Goal: Information Seeking & Learning: Learn about a topic

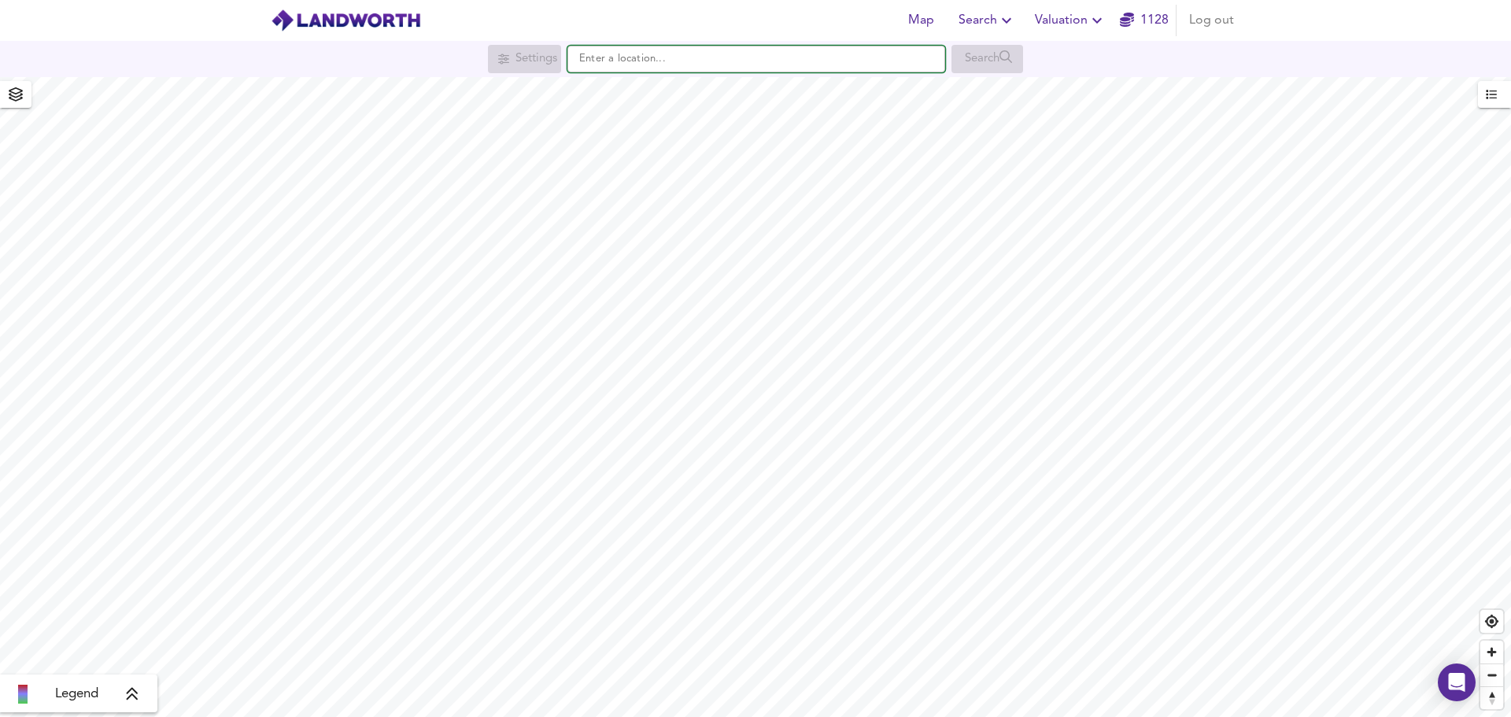
click at [645, 59] on input "text" at bounding box center [756, 59] width 378 height 27
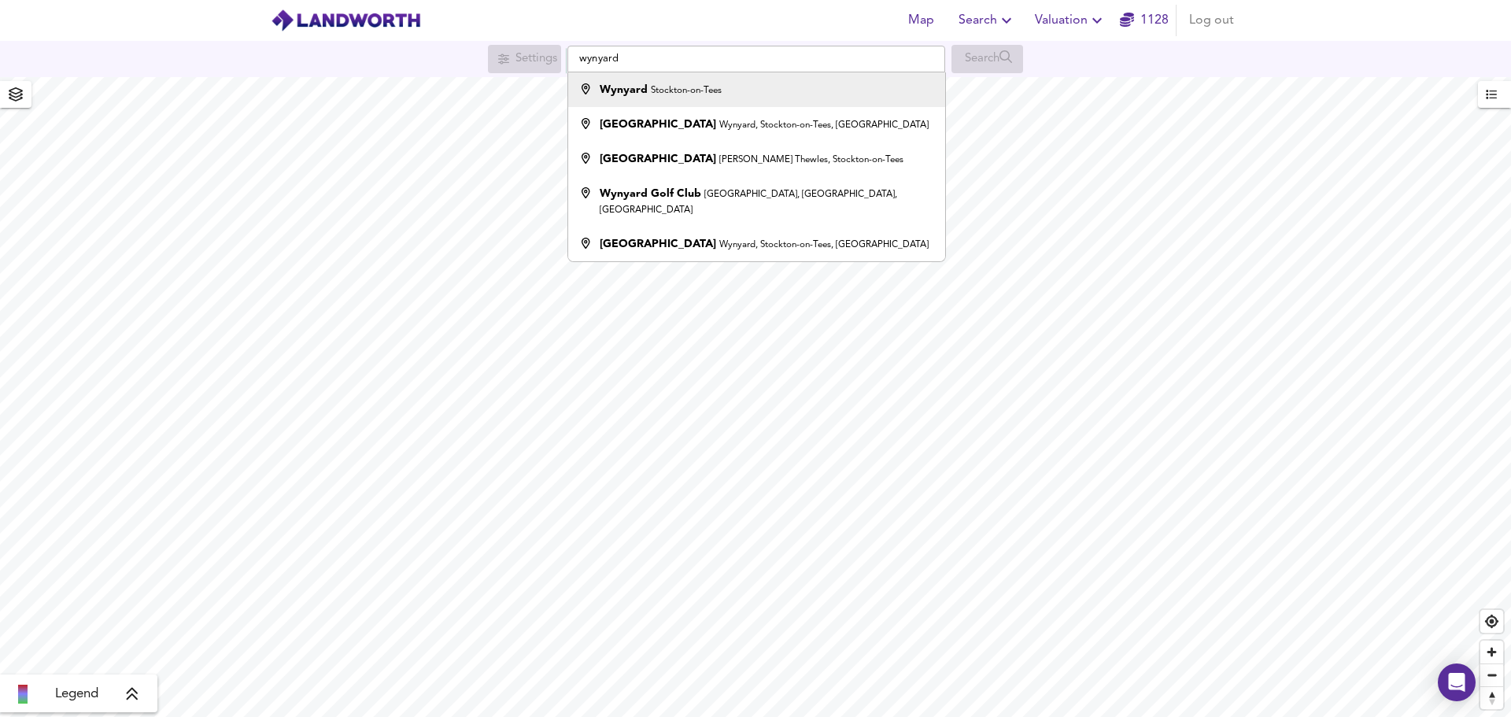
click at [625, 95] on strong "Wynyard" at bounding box center [624, 89] width 48 height 11
type input "Wynyard, Stockton-on-Tees"
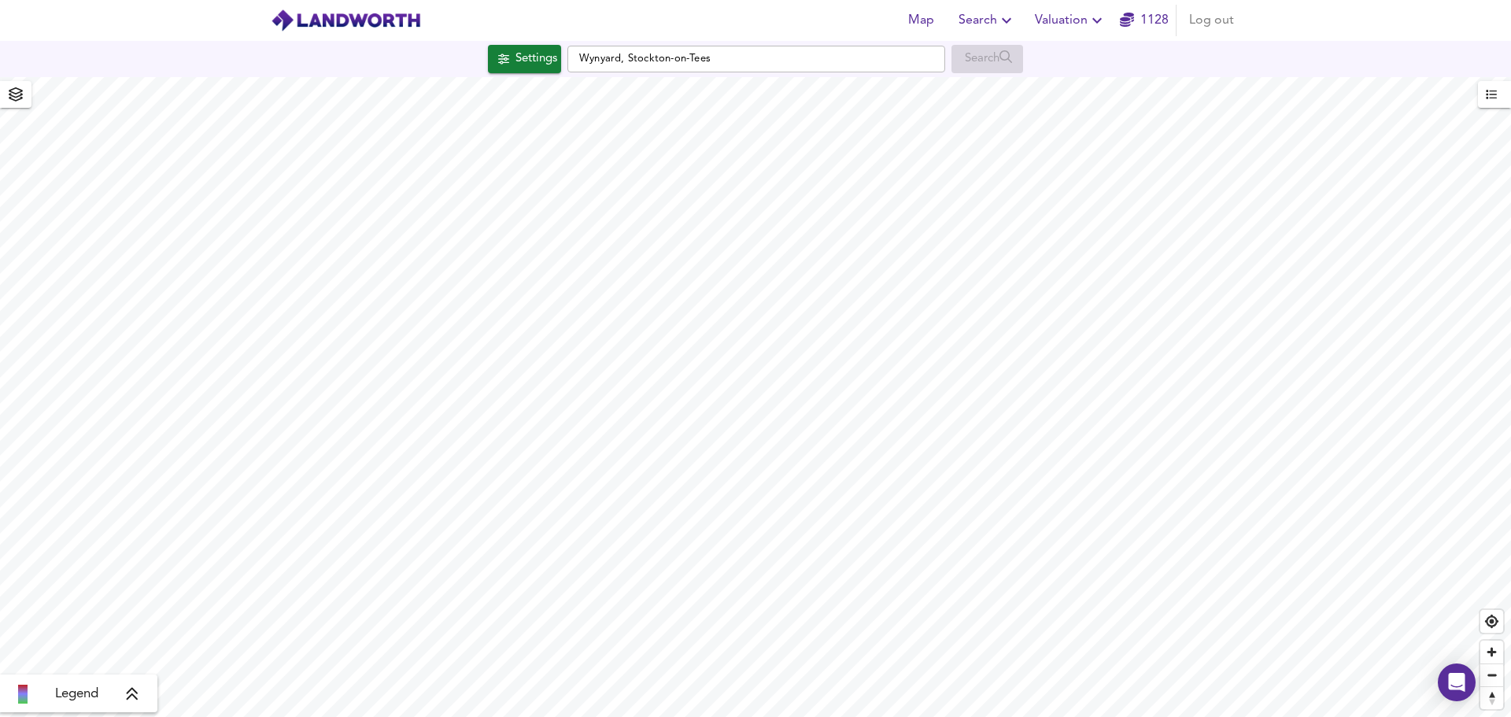
checkbox input "false"
checkbox input "true"
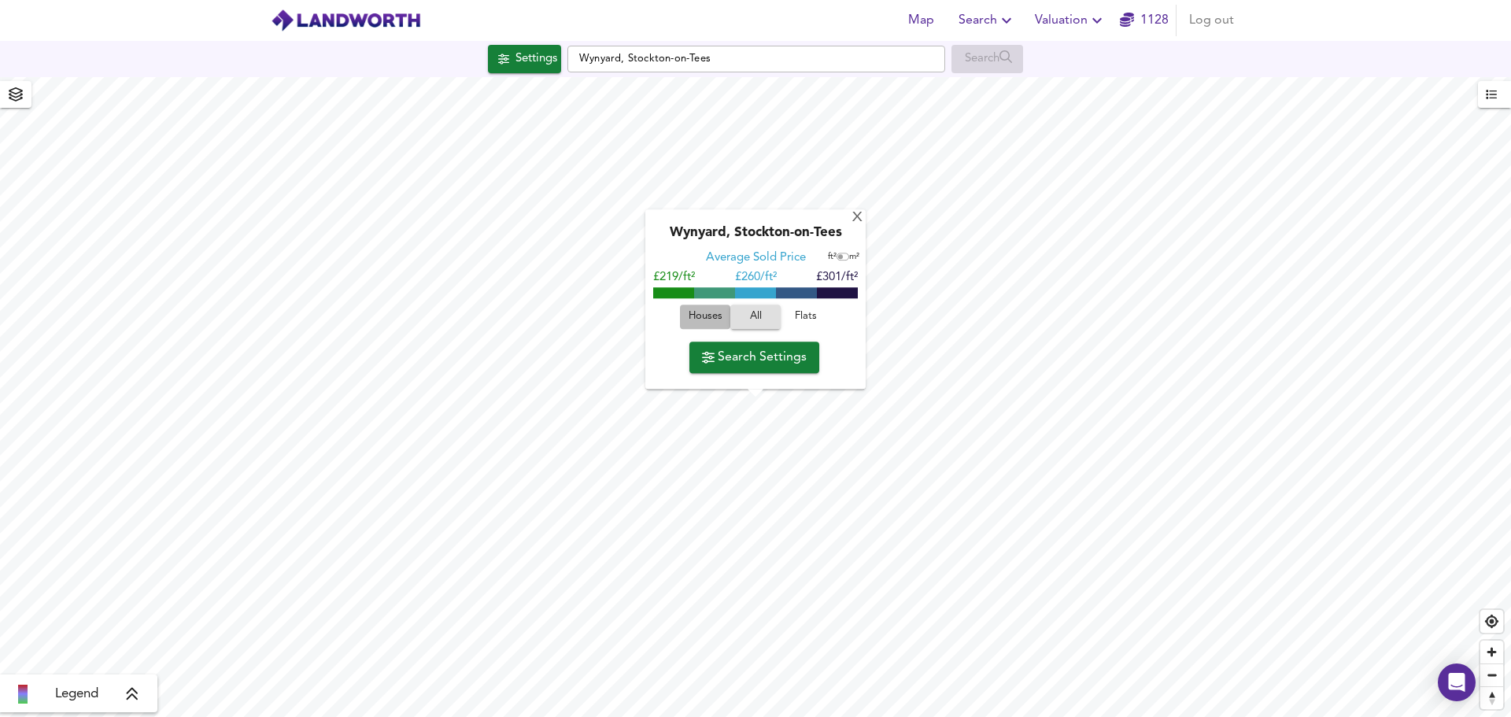
click at [701, 320] on span "Houses" at bounding box center [705, 318] width 42 height 18
